Goal: Find contact information: Find contact information

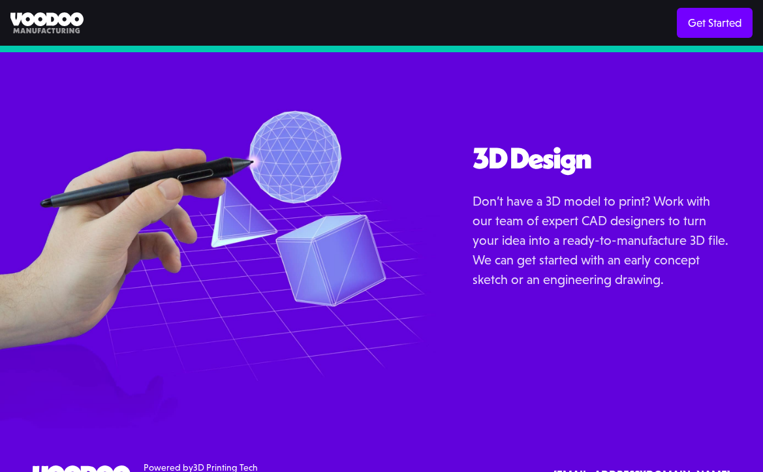
scroll to position [1242, 0]
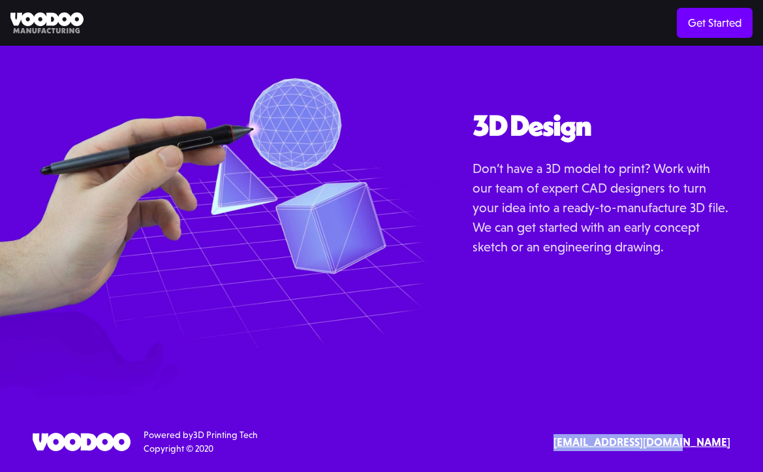
drag, startPoint x: 736, startPoint y: 445, endPoint x: 590, endPoint y: 443, distance: 146.2
click at [590, 443] on div "SErvices 3D Printing 3D Design Resources Materials Examples Blog API Documentat…" at bounding box center [381, 441] width 763 height 27
copy strong "[EMAIL_ADDRESS][DOMAIN_NAME]"
click at [703, 29] on link "Get Started" at bounding box center [715, 23] width 76 height 30
